Goal: Information Seeking & Learning: Compare options

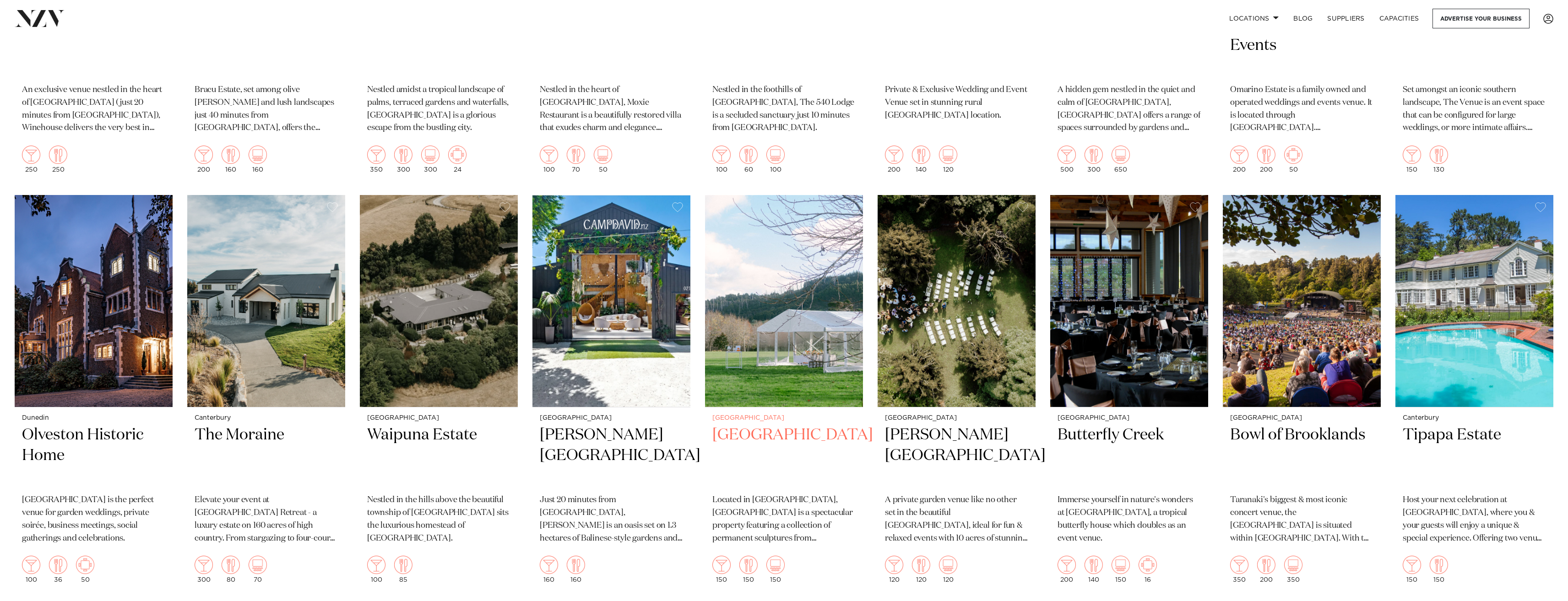
scroll to position [1694, 0]
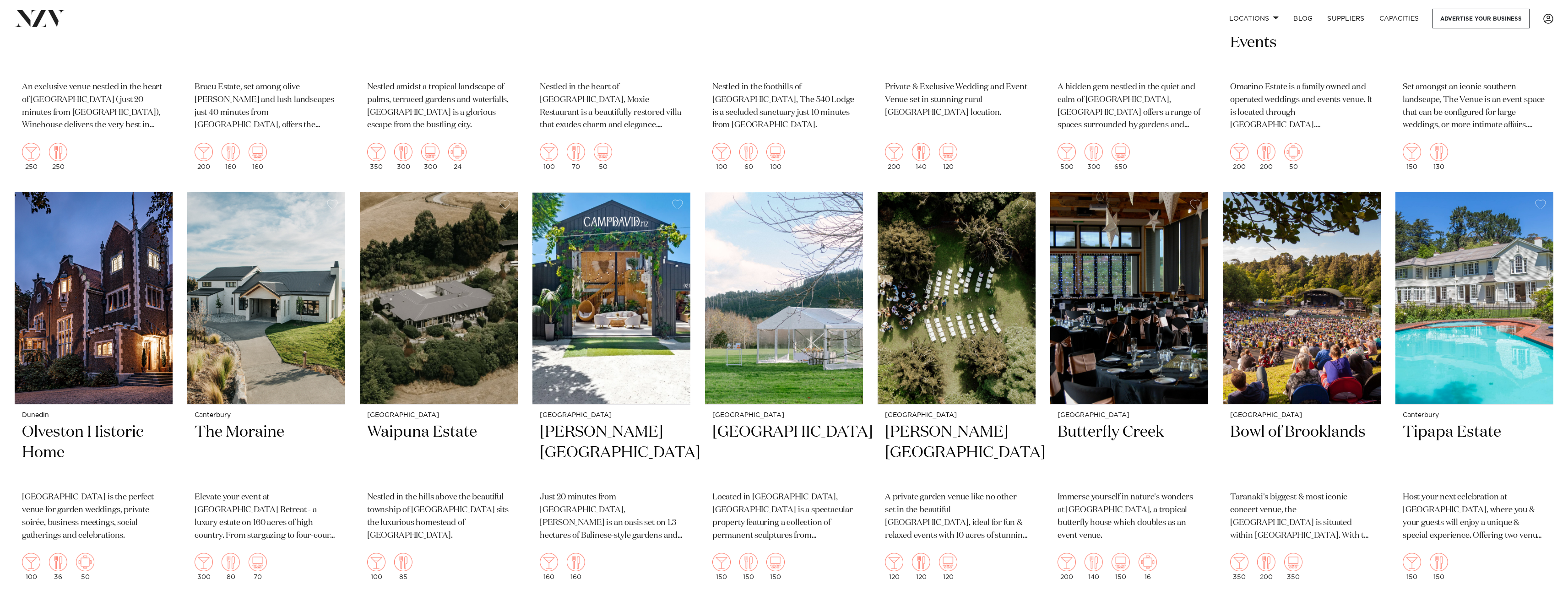
drag, startPoint x: 607, startPoint y: 360, endPoint x: 524, endPoint y: 465, distance: 133.8
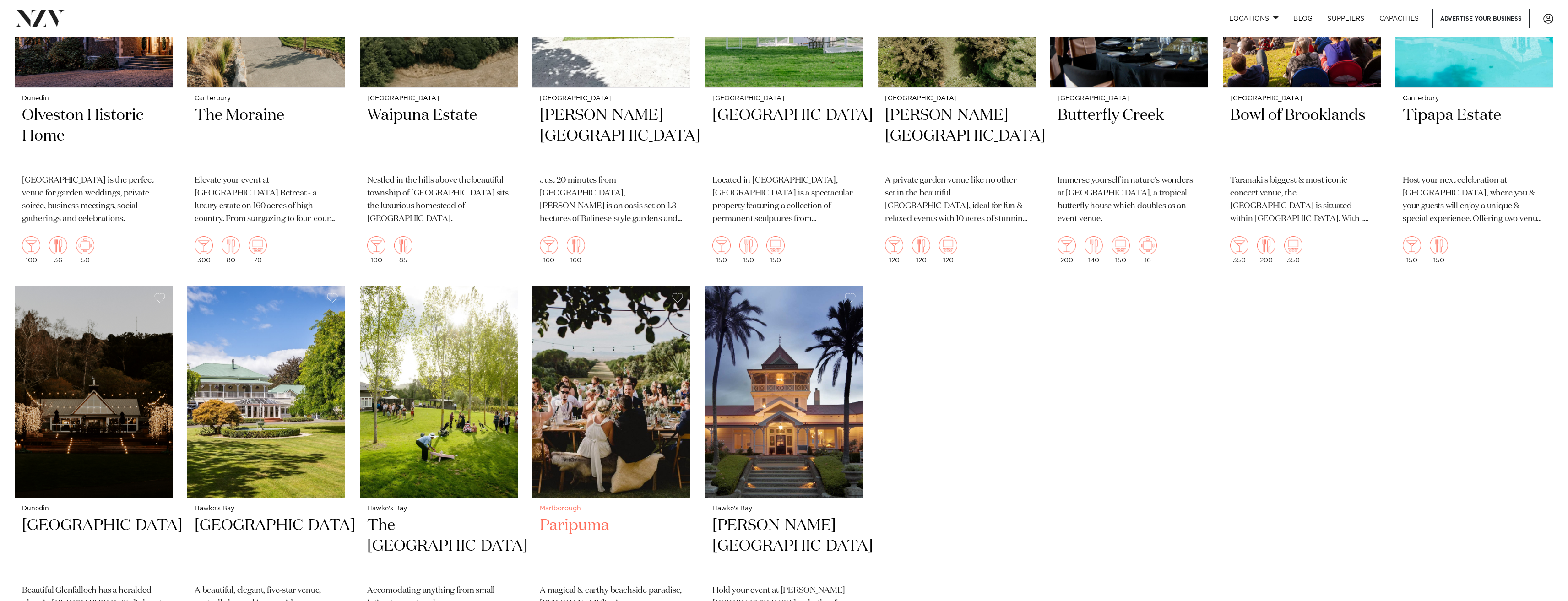
scroll to position [2015, 0]
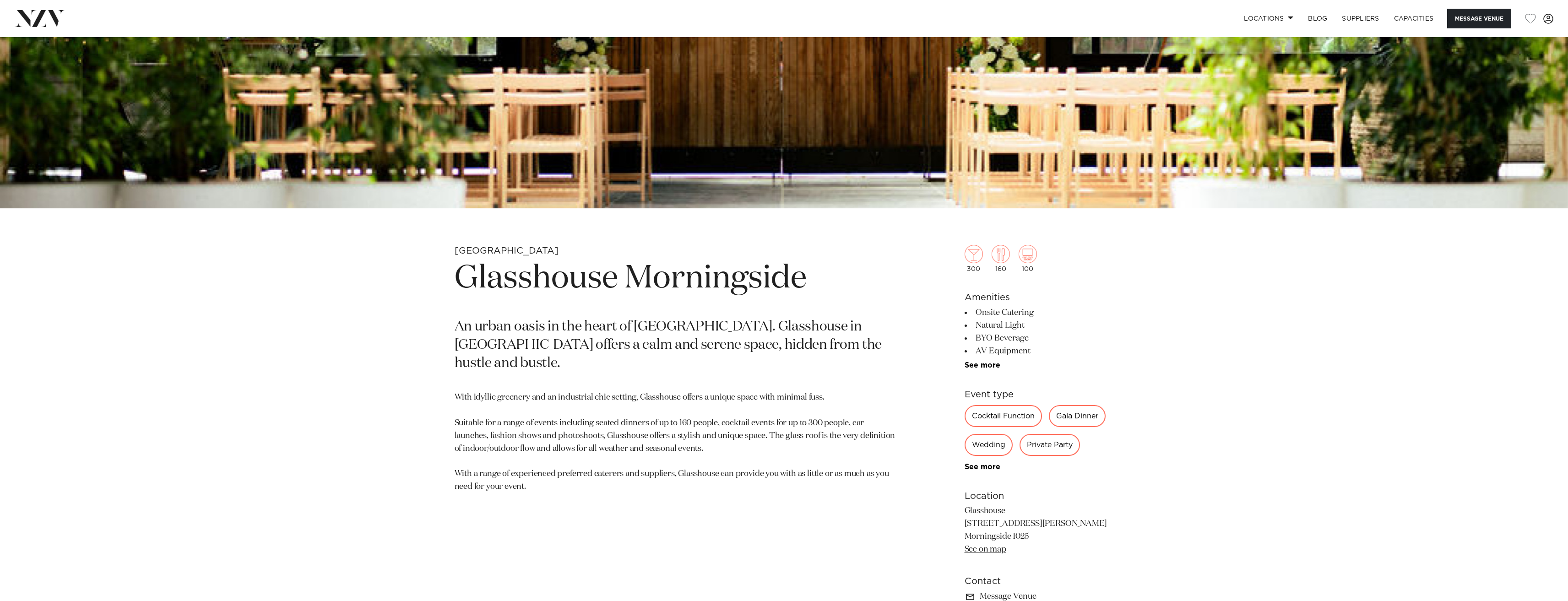
scroll to position [641, 0]
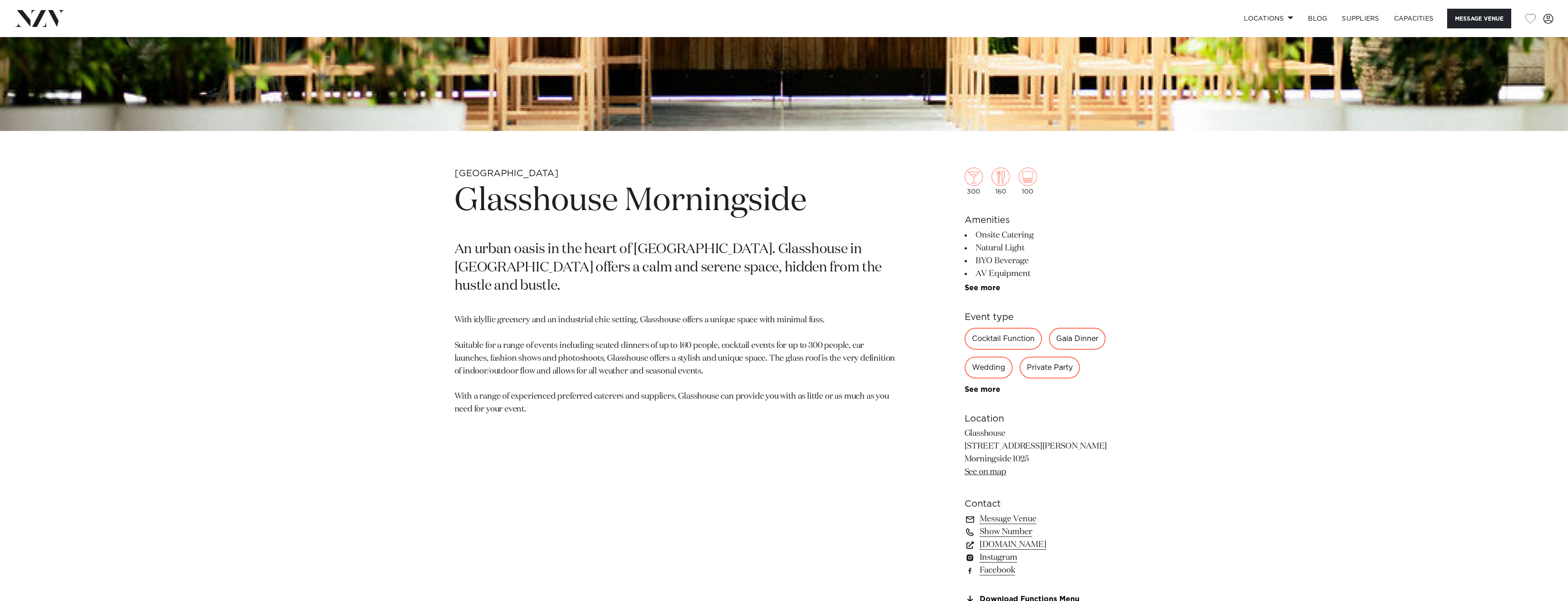
click at [1006, 240] on li "Onsite Catering" at bounding box center [1038, 236] width 149 height 13
click at [1045, 372] on div "Private Party" at bounding box center [1050, 367] width 60 height 22
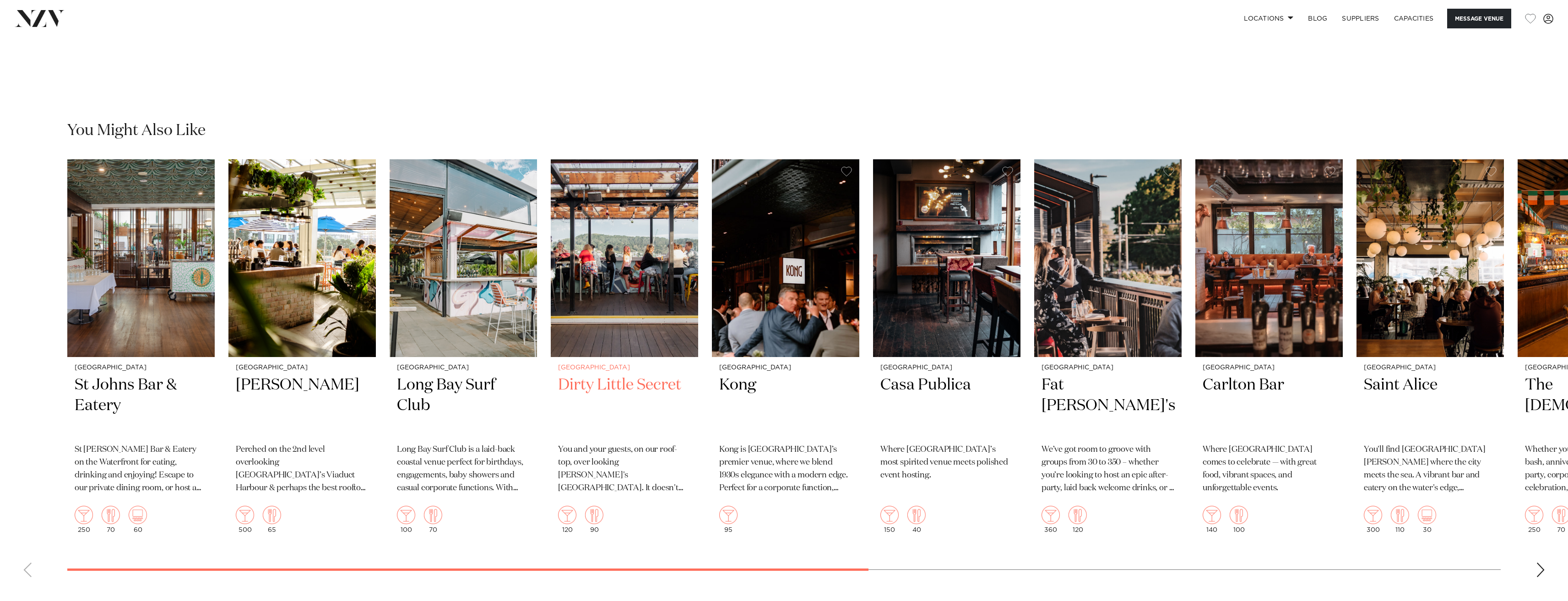
scroll to position [2198, 0]
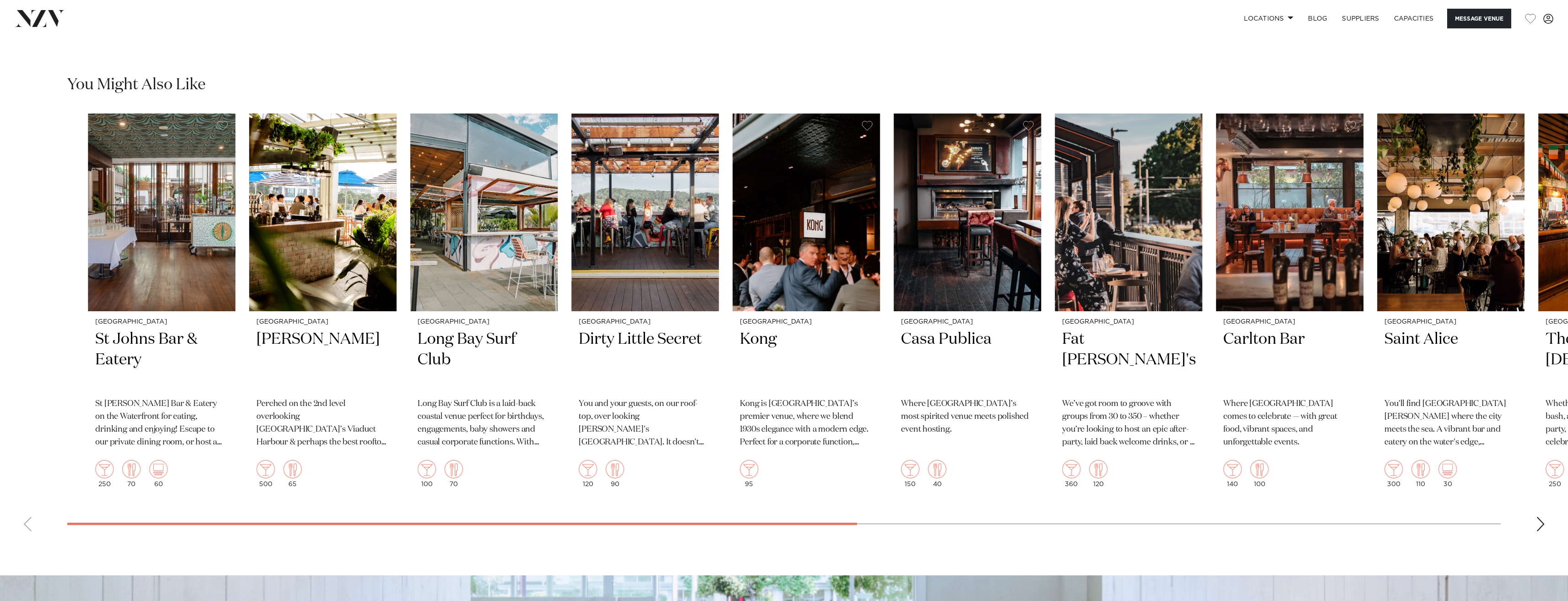
click at [856, 514] on swiper-container "Wellington St Johns Bar & Eatery St Johns Bar & Eatery on the Waterfront for ea…" at bounding box center [784, 326] width 1568 height 425
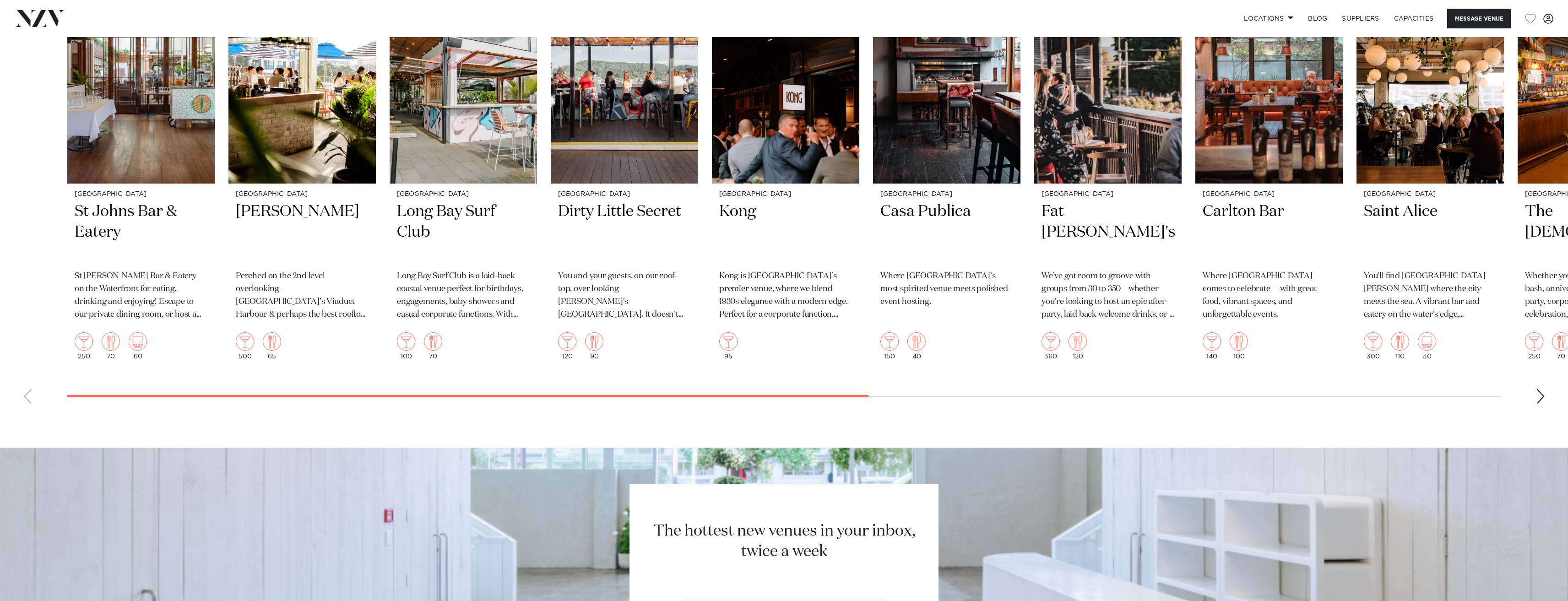
scroll to position [2473, 0]
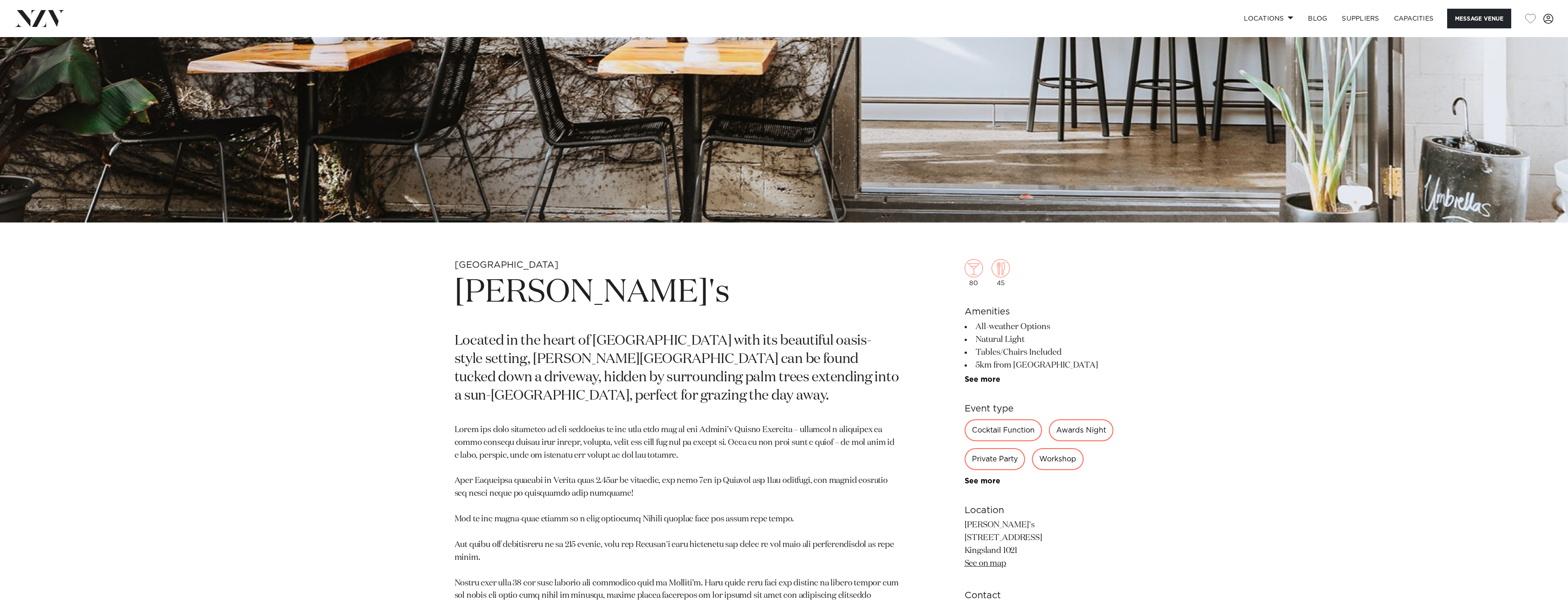
scroll to position [732, 0]
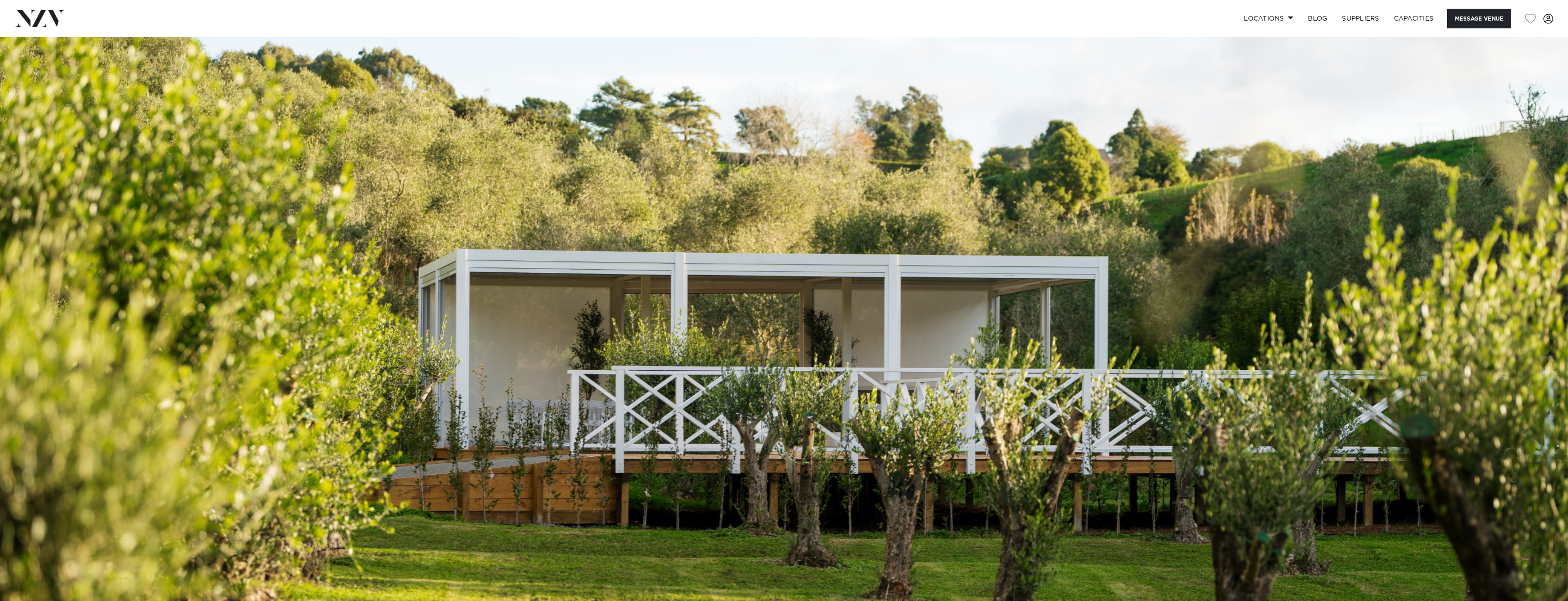
scroll to position [137, 0]
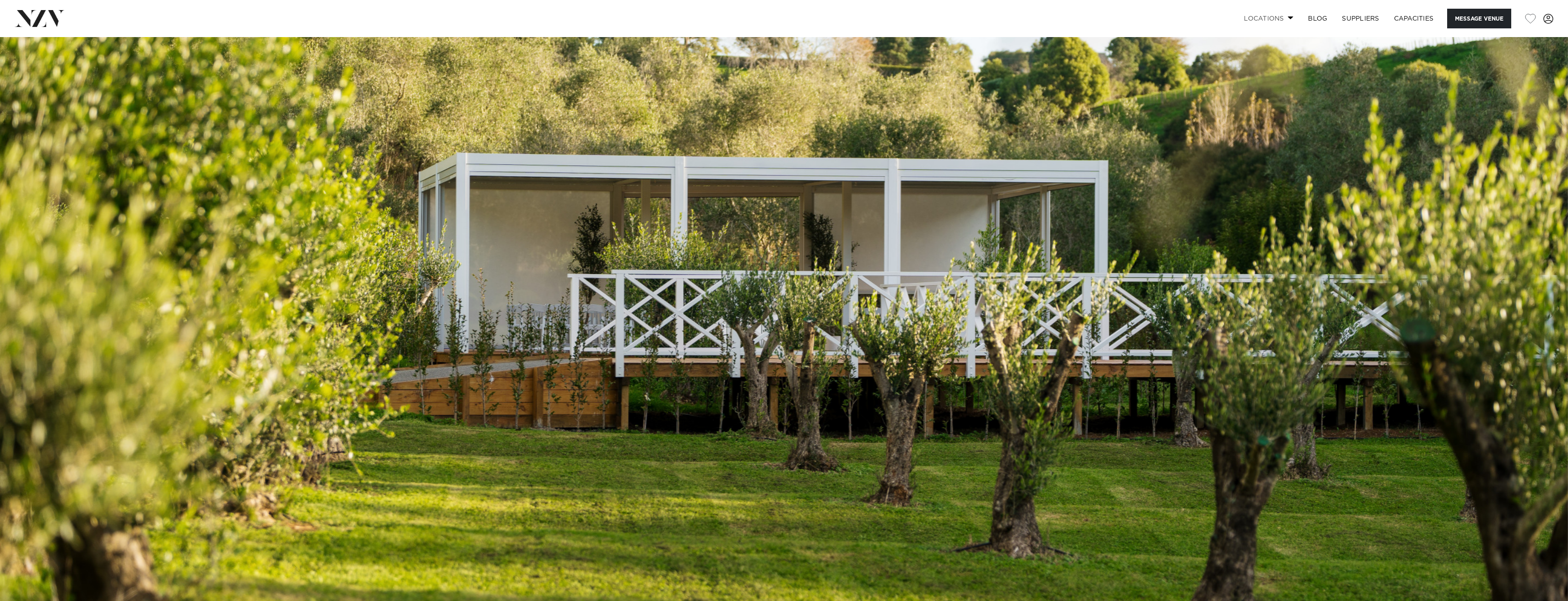
click at [1284, 21] on link "Locations" at bounding box center [1268, 18] width 64 height 20
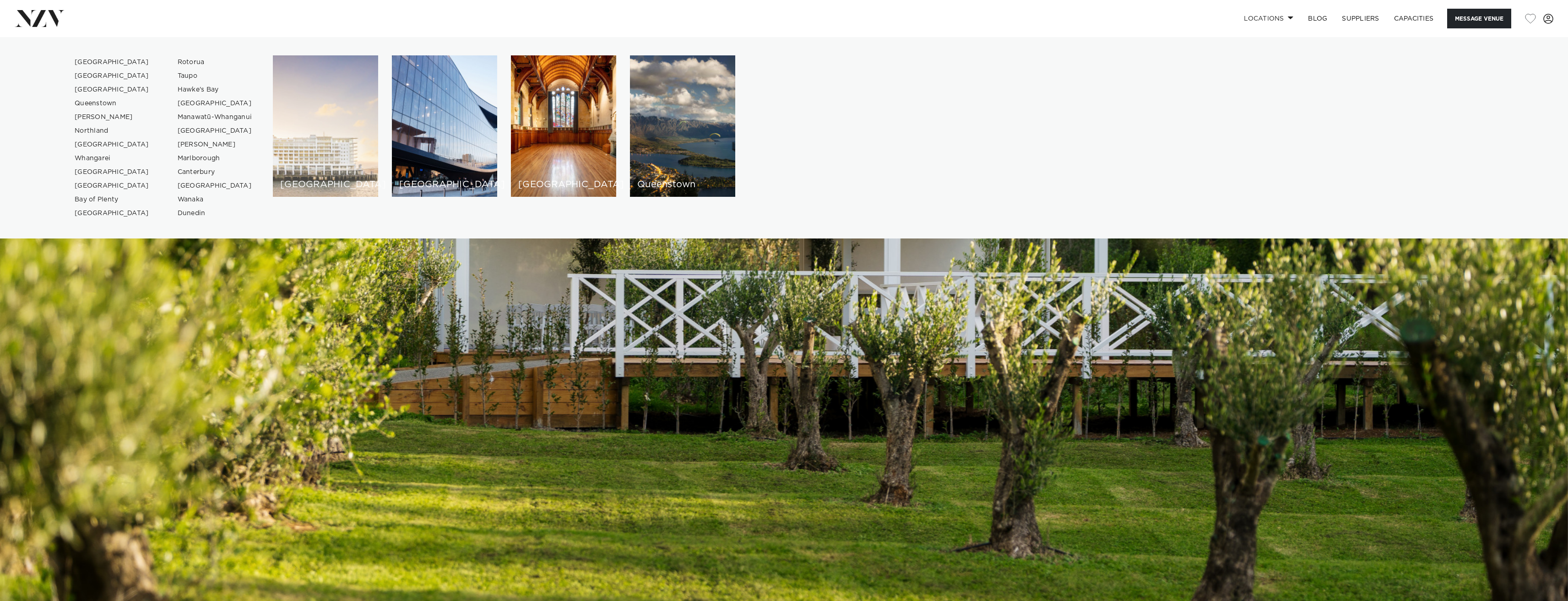
click at [367, 154] on div "[GEOGRAPHIC_DATA]" at bounding box center [326, 126] width 105 height 142
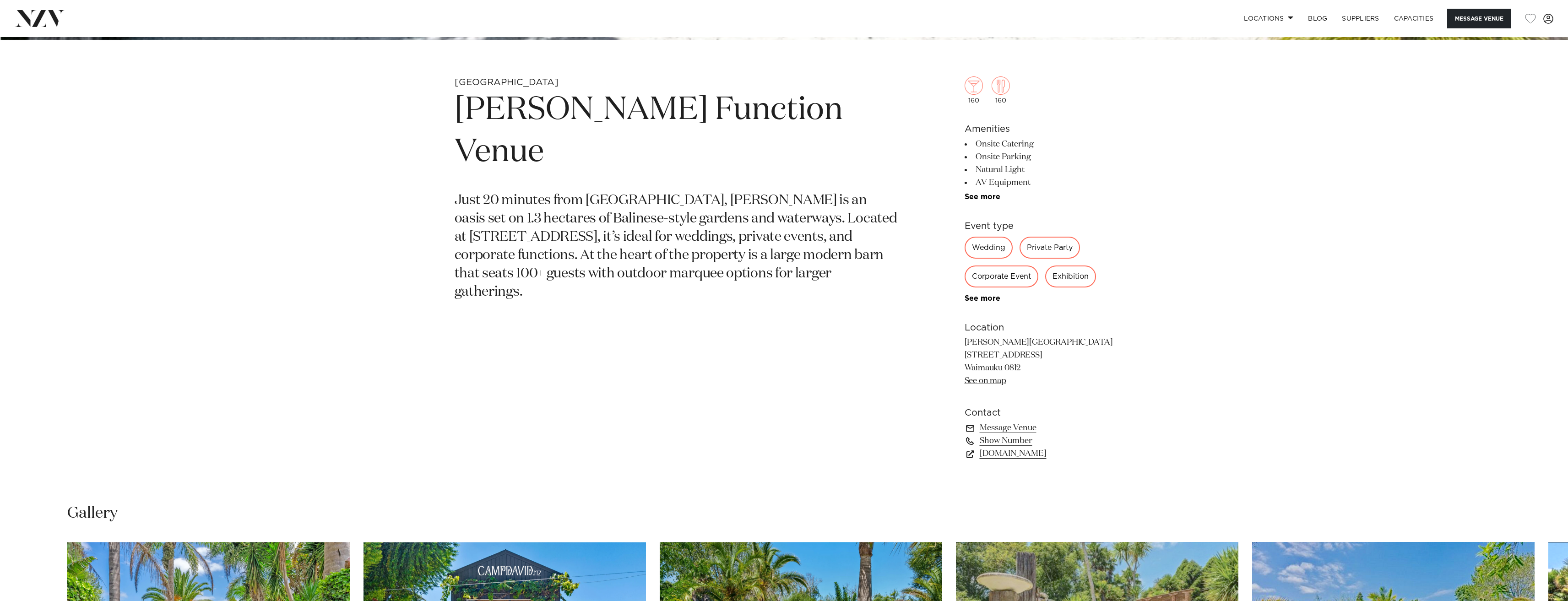
scroll to position [732, 0]
click at [1060, 247] on div "Private Party" at bounding box center [1050, 247] width 60 height 22
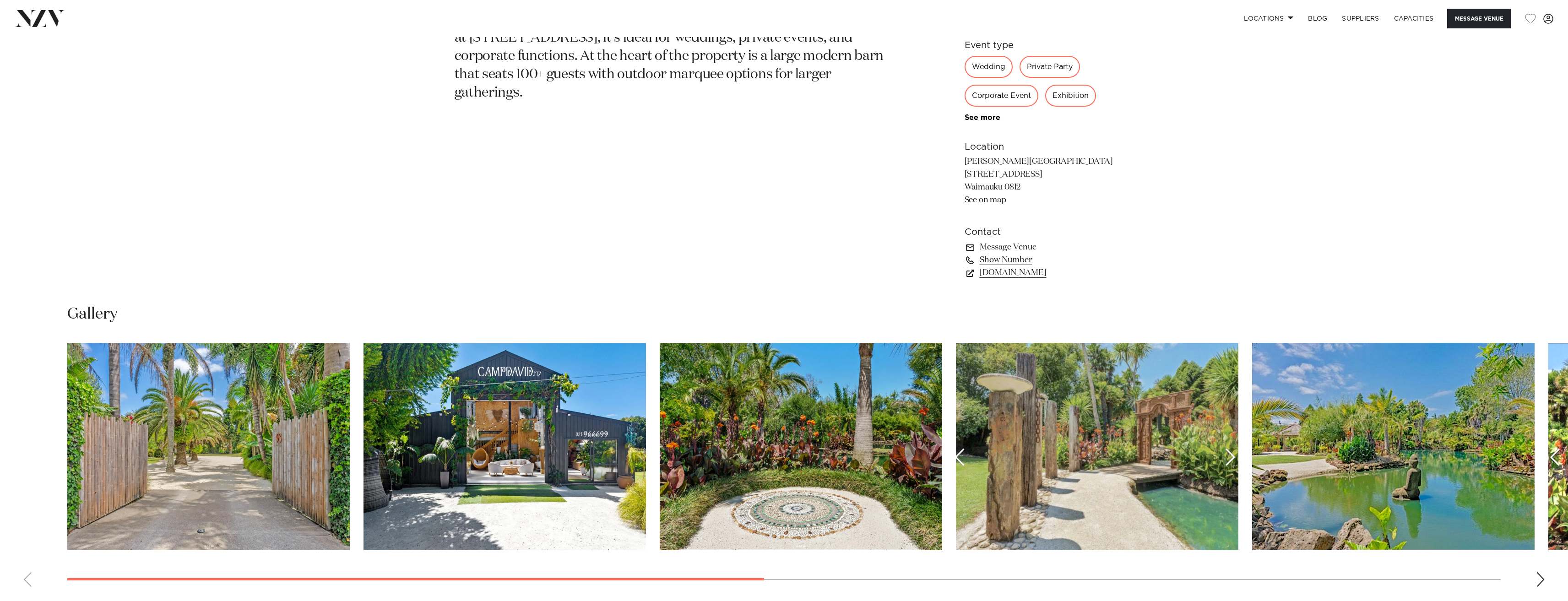
scroll to position [961, 0]
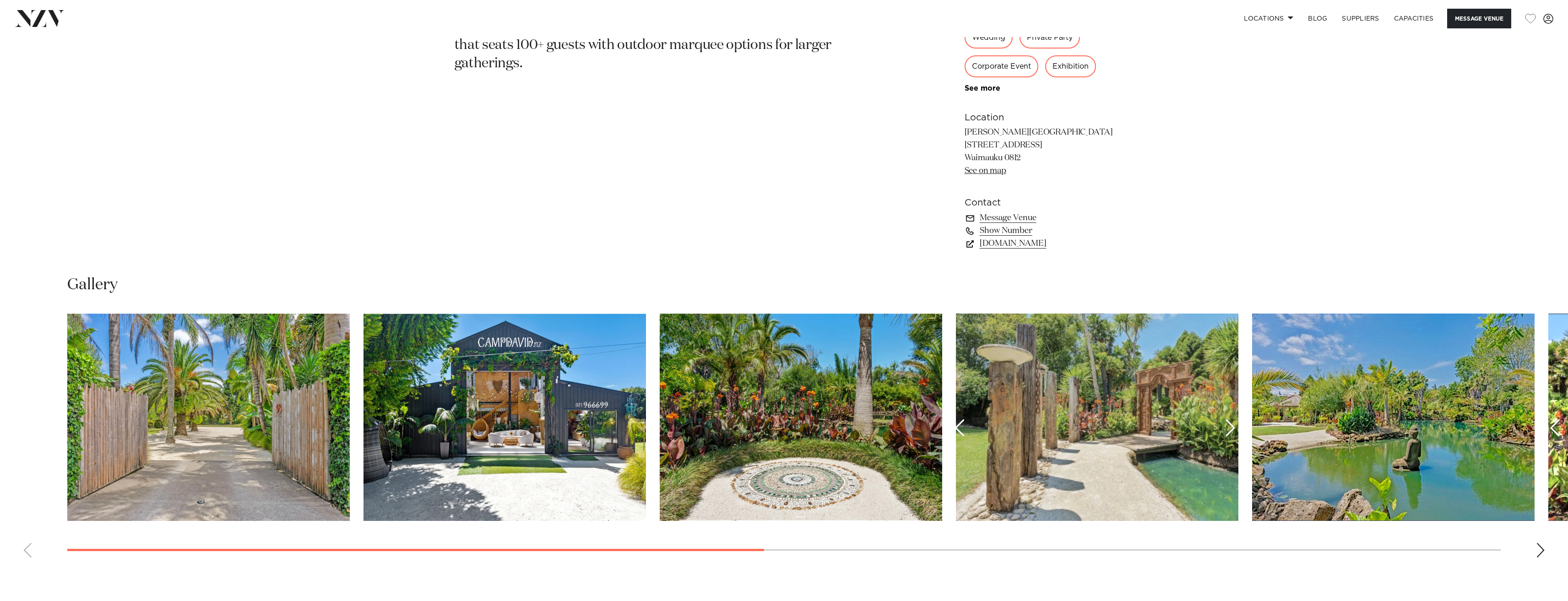
click at [1541, 551] on div "Next slide" at bounding box center [1541, 550] width 9 height 15
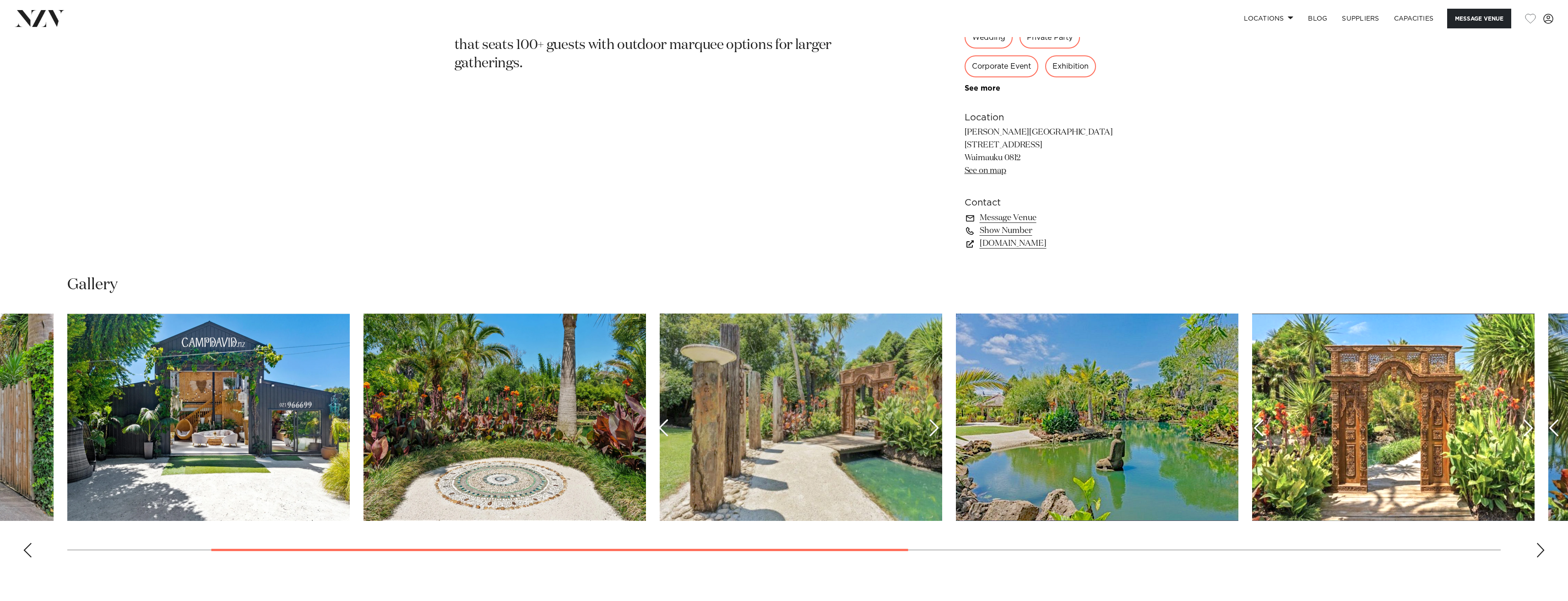
click at [1541, 551] on div "Next slide" at bounding box center [1541, 550] width 9 height 15
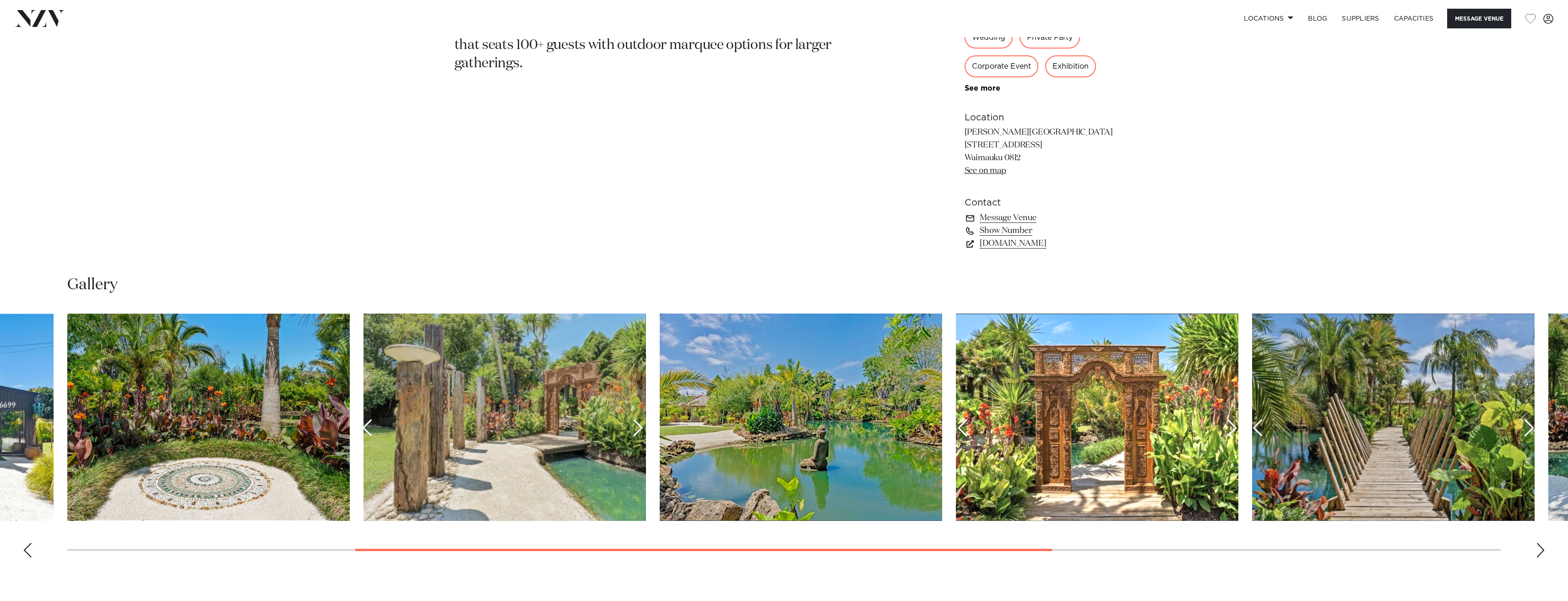
click at [1542, 551] on div "Next slide" at bounding box center [1541, 550] width 9 height 15
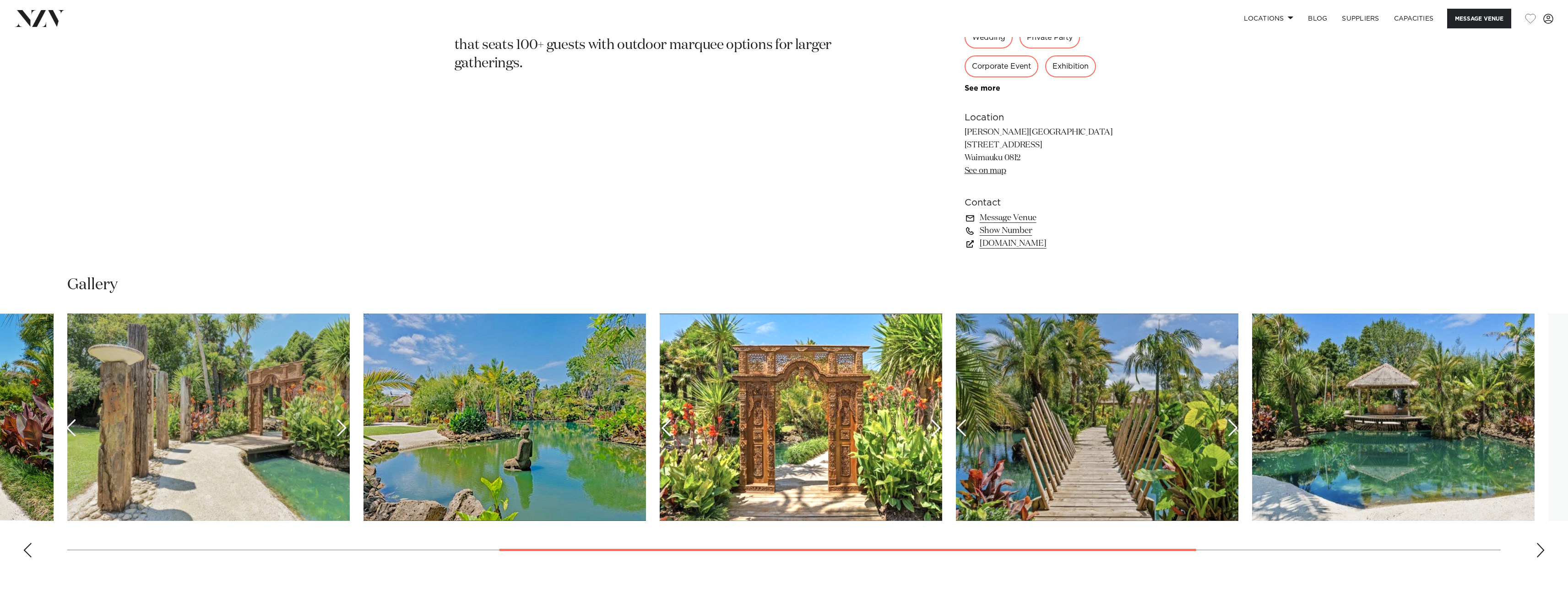
click at [1542, 548] on div "Next slide" at bounding box center [1541, 550] width 9 height 15
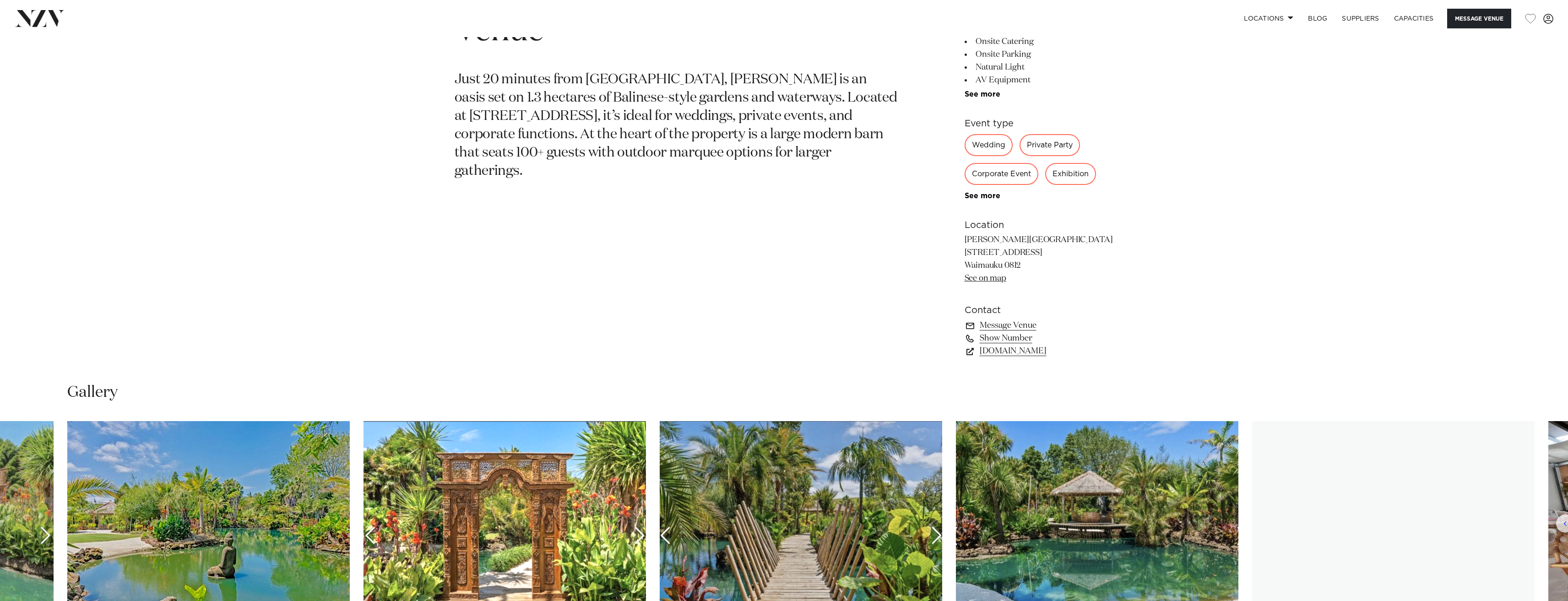
scroll to position [732, 0]
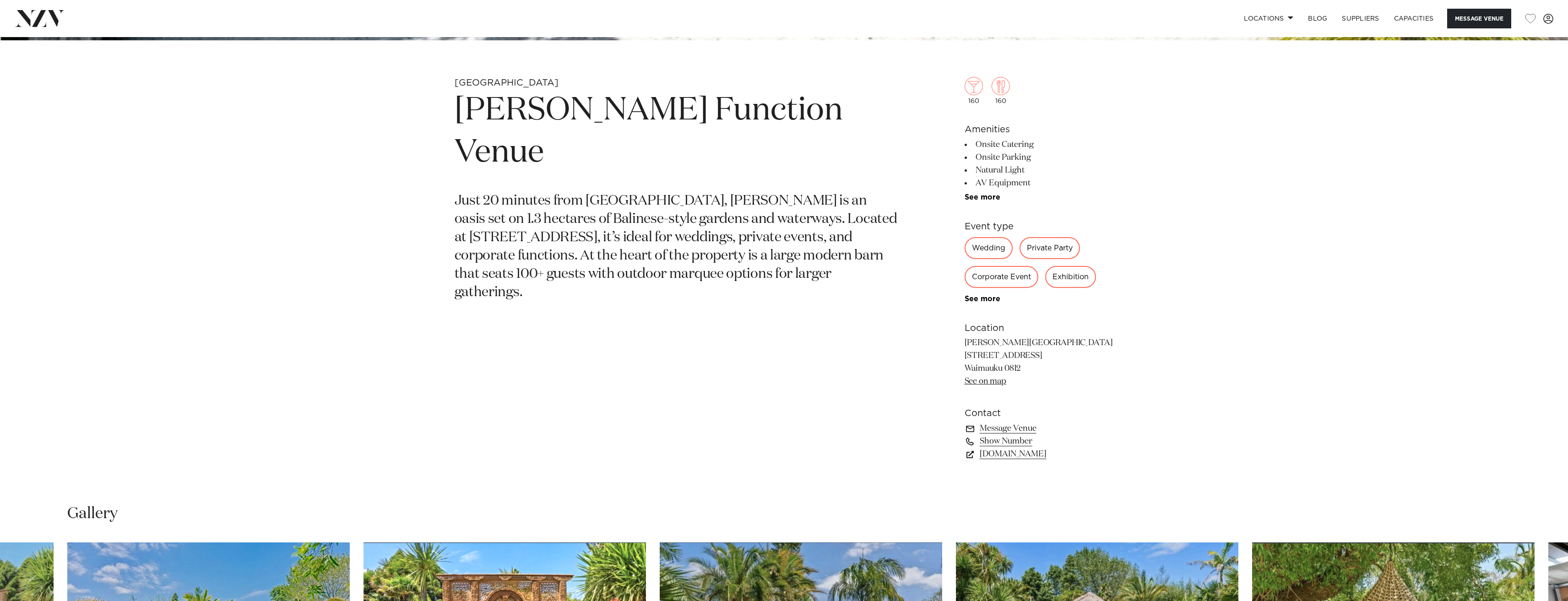
click at [1009, 356] on p "Camp David Gardens 93-95 Waimauku Station Road Waimauku 0812 See on map" at bounding box center [1038, 362] width 149 height 52
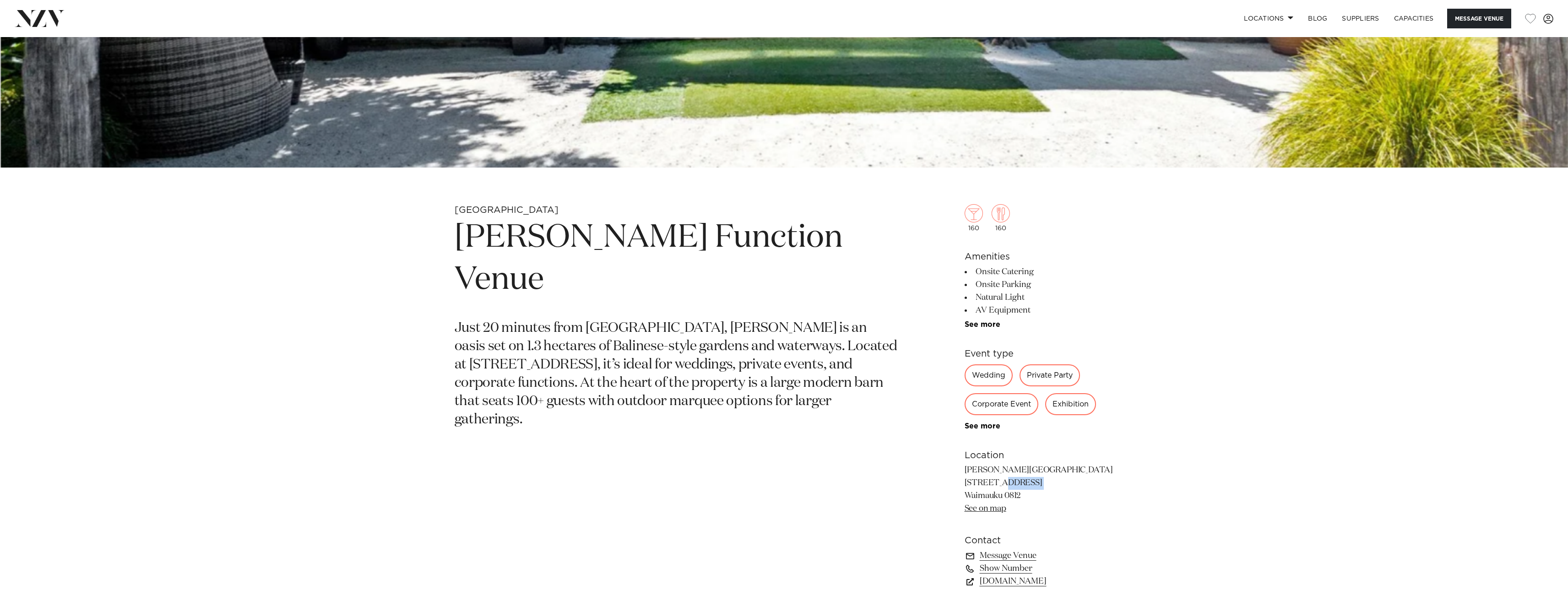
scroll to position [594, 0]
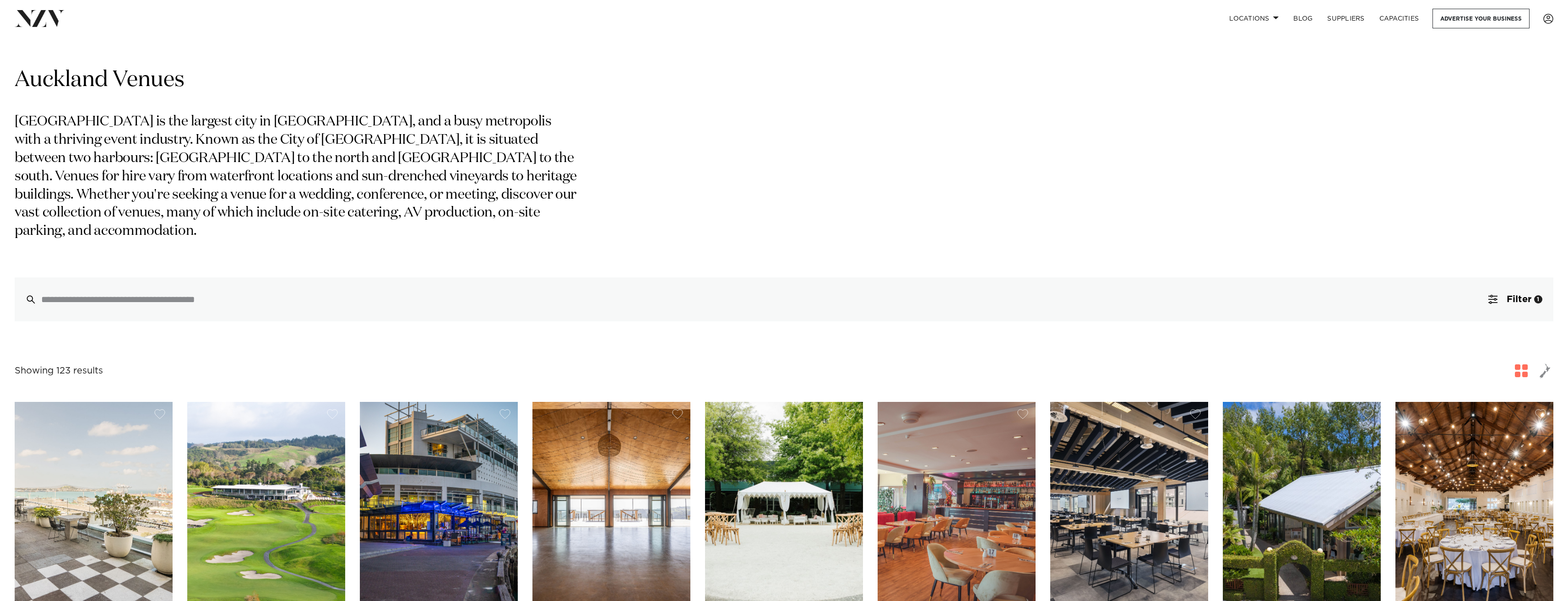
scroll to position [137, 0]
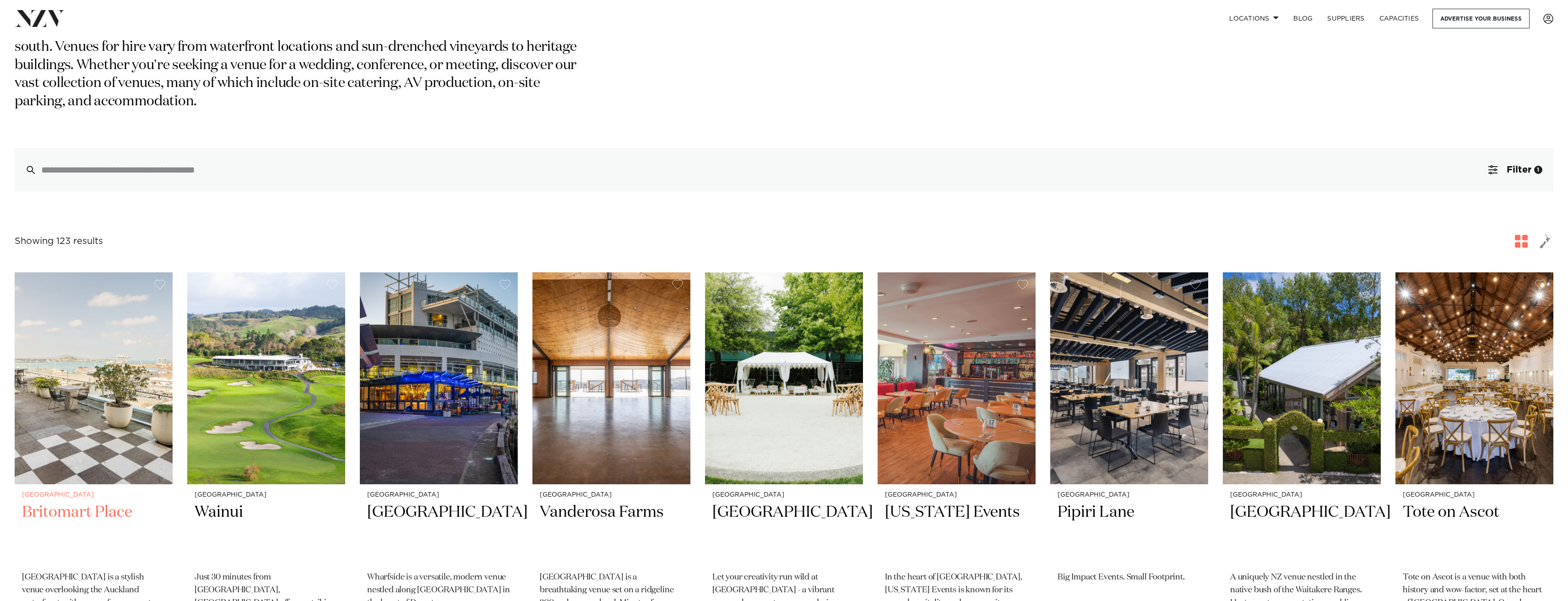
click at [115, 378] on img at bounding box center [94, 378] width 158 height 212
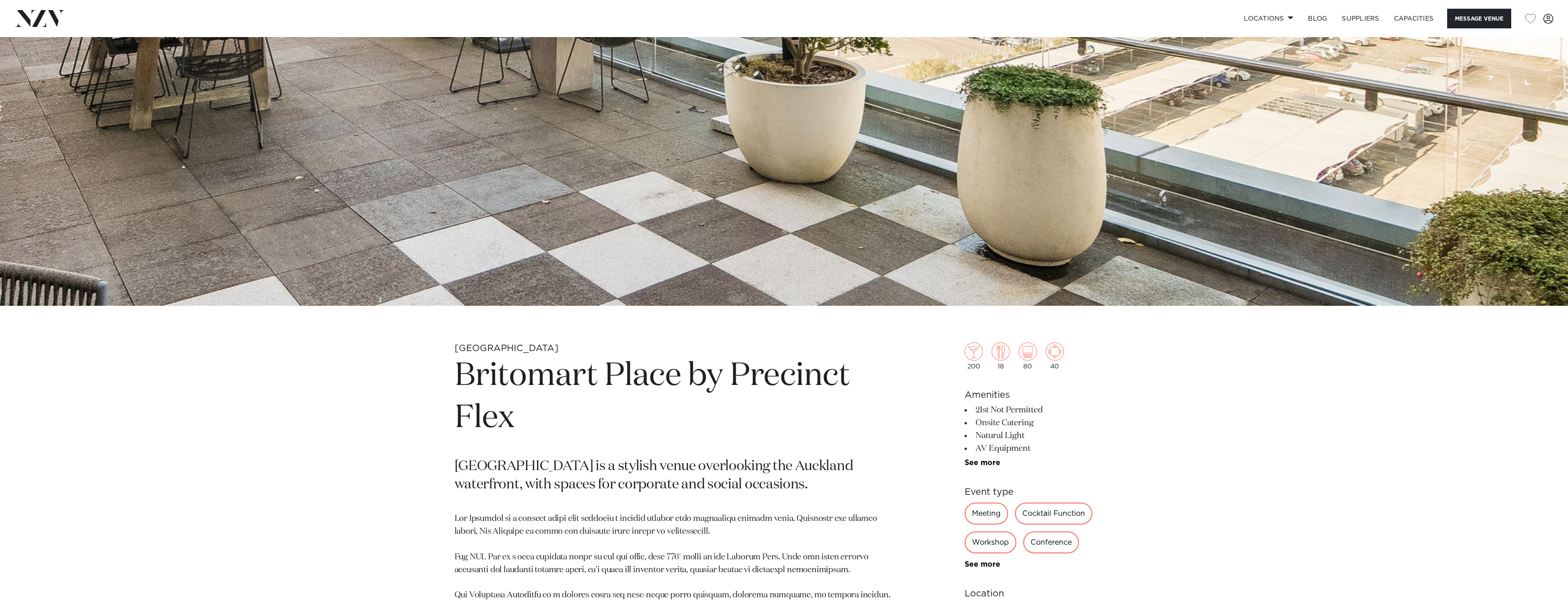
scroll to position [458, 0]
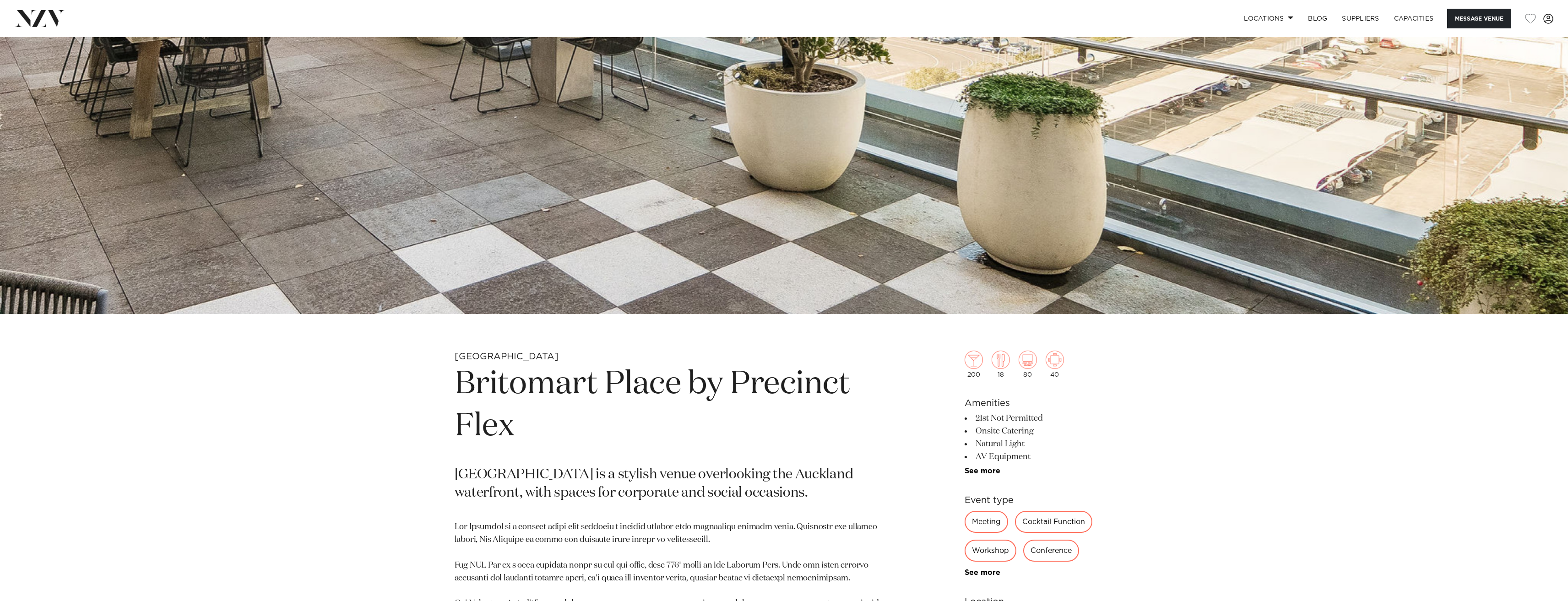
click at [1023, 419] on li "21st Not Permitted" at bounding box center [1038, 419] width 149 height 13
click at [1002, 426] on li "Onsite Catering" at bounding box center [1038, 432] width 149 height 13
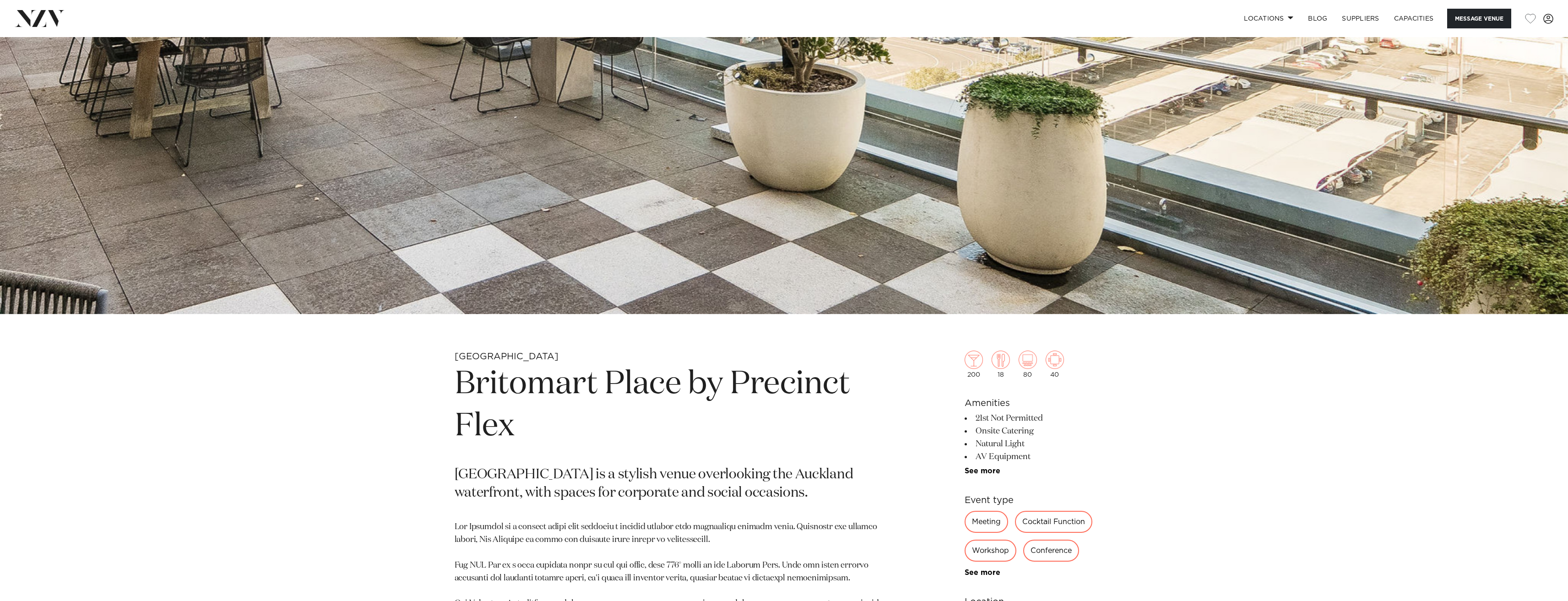
click at [1002, 426] on li "Onsite Catering" at bounding box center [1038, 432] width 149 height 13
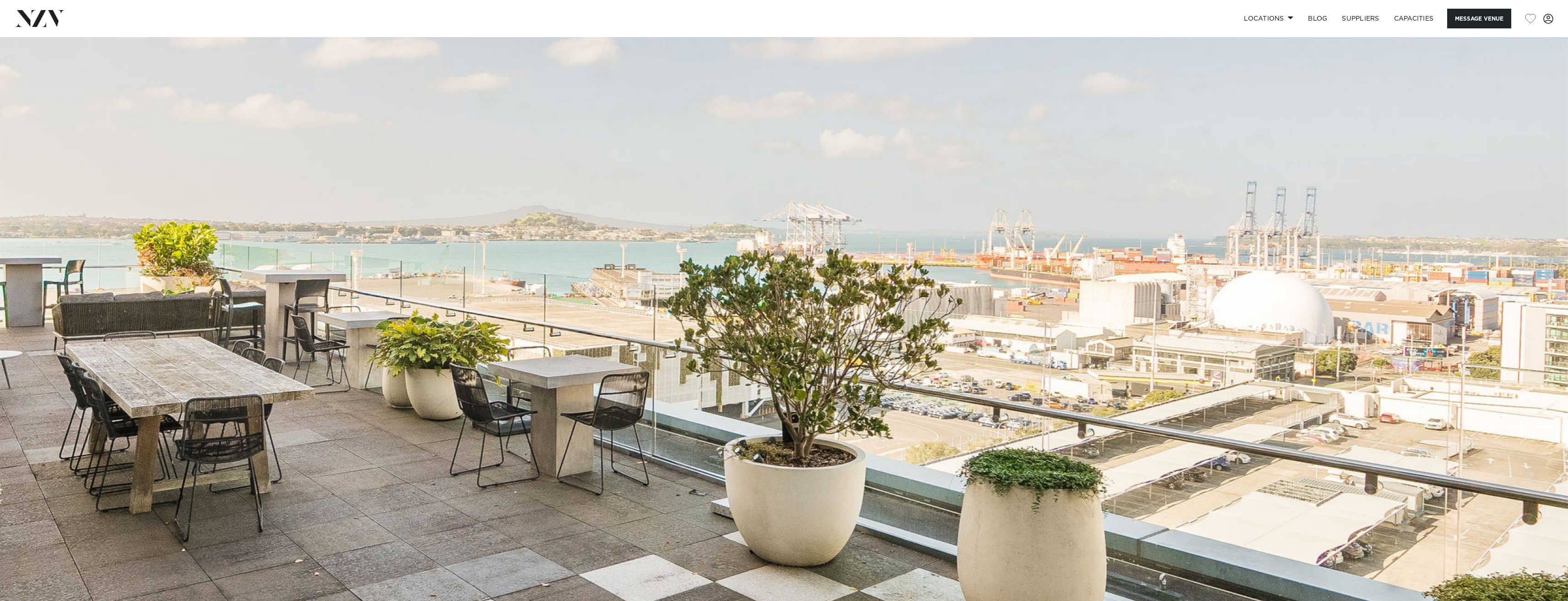
scroll to position [0, 0]
